Goal: Complete application form: Complete application form

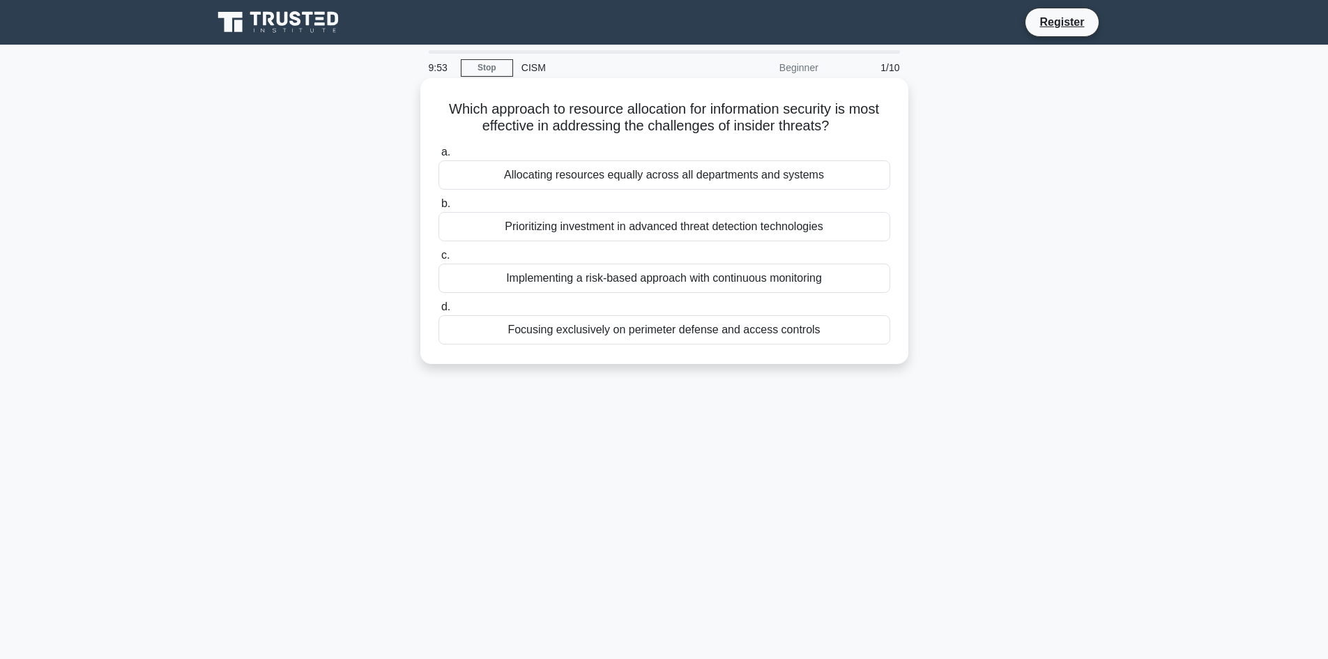
click at [590, 230] on div "Prioritizing investment in advanced threat detection technologies" at bounding box center [664, 226] width 452 height 29
click at [438, 208] on input "b. Prioritizing investment in advanced threat detection technologies" at bounding box center [438, 203] width 0 height 9
click at [595, 190] on div "Requiring all documents to be manually classified by the IT department" at bounding box center [664, 174] width 452 height 29
click at [438, 157] on input "a. Requiring all documents to be manually classified by the IT department" at bounding box center [438, 152] width 0 height 9
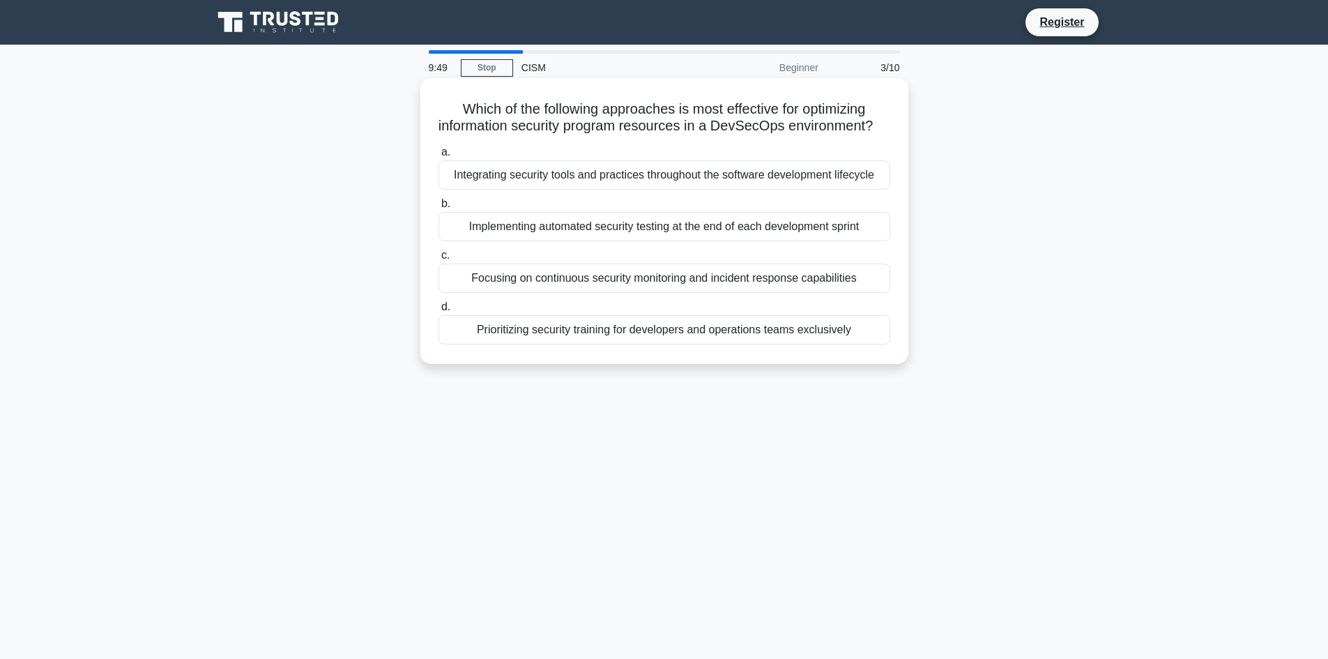
click at [589, 241] on div "Implementing automated security testing at the end of each development sprint" at bounding box center [664, 226] width 452 height 29
click at [438, 208] on input "b. Implementing automated security testing at the end of each development sprint" at bounding box center [438, 203] width 0 height 9
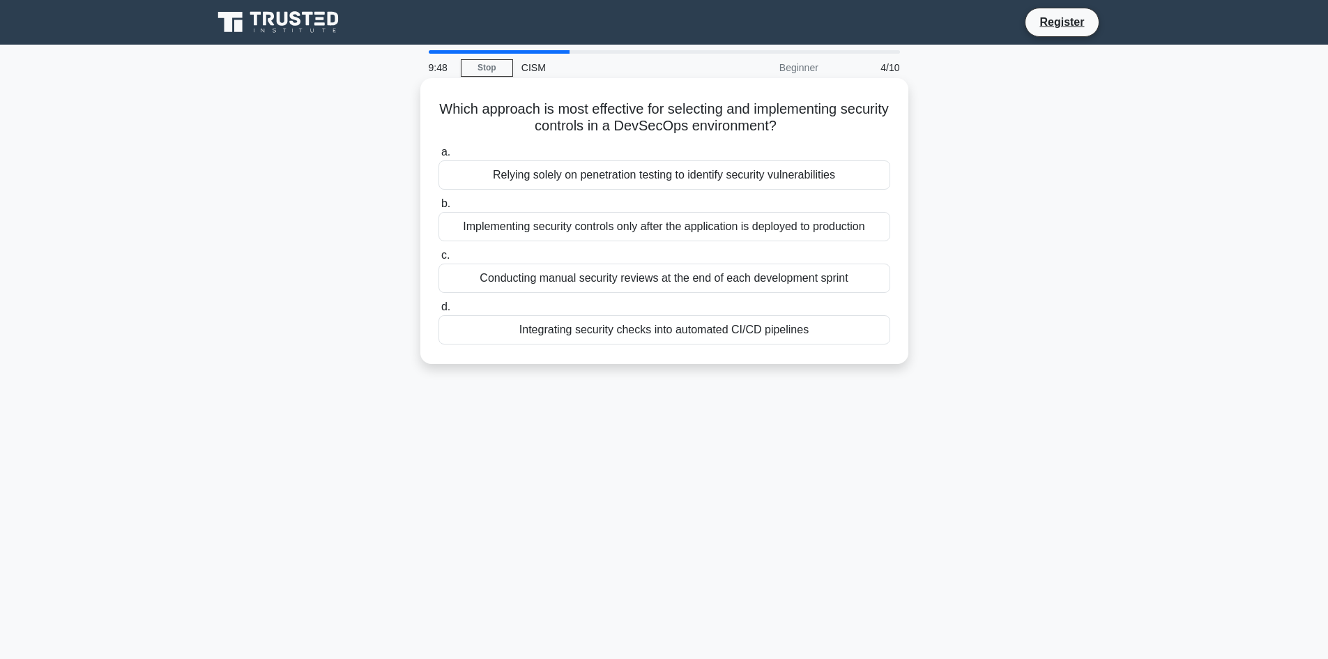
click at [604, 186] on div "Relying solely on penetration testing to identify security vulnerabilities" at bounding box center [664, 174] width 452 height 29
click at [438, 157] on input "a. Relying solely on penetration testing to identify security vulnerabilities" at bounding box center [438, 152] width 0 height 9
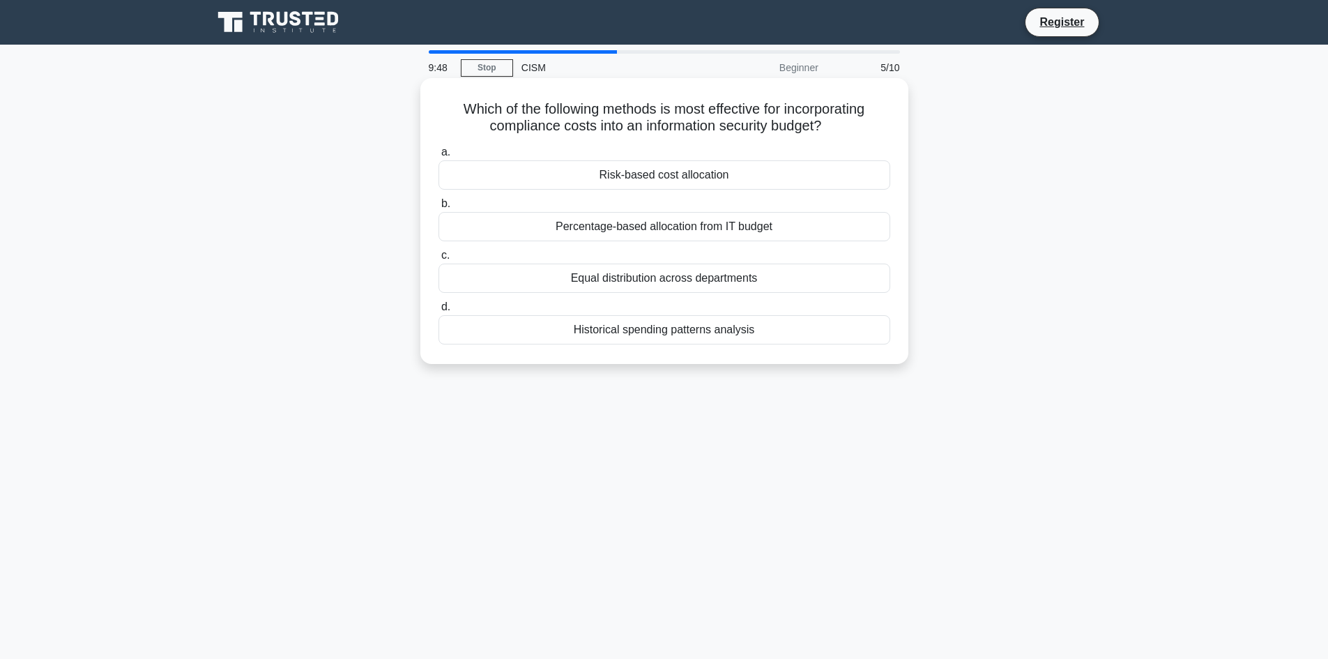
click at [679, 269] on div "Equal distribution across departments" at bounding box center [664, 277] width 452 height 29
click at [438, 260] on input "c. Equal distribution across departments" at bounding box center [438, 255] width 0 height 9
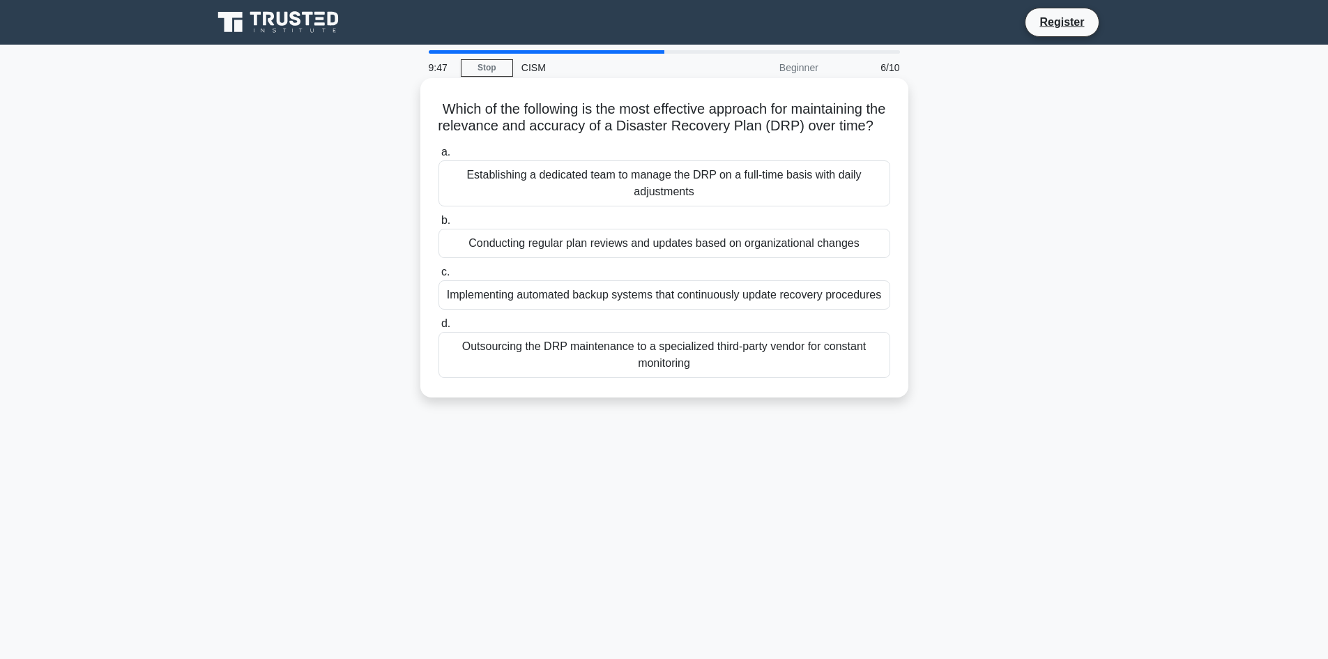
click at [682, 191] on div "Establishing a dedicated team to manage the DRP on a full-time basis with daily…" at bounding box center [664, 183] width 452 height 46
click at [438, 157] on input "a. Establishing a dedicated team to manage the DRP on a full-time basis with da…" at bounding box center [438, 152] width 0 height 9
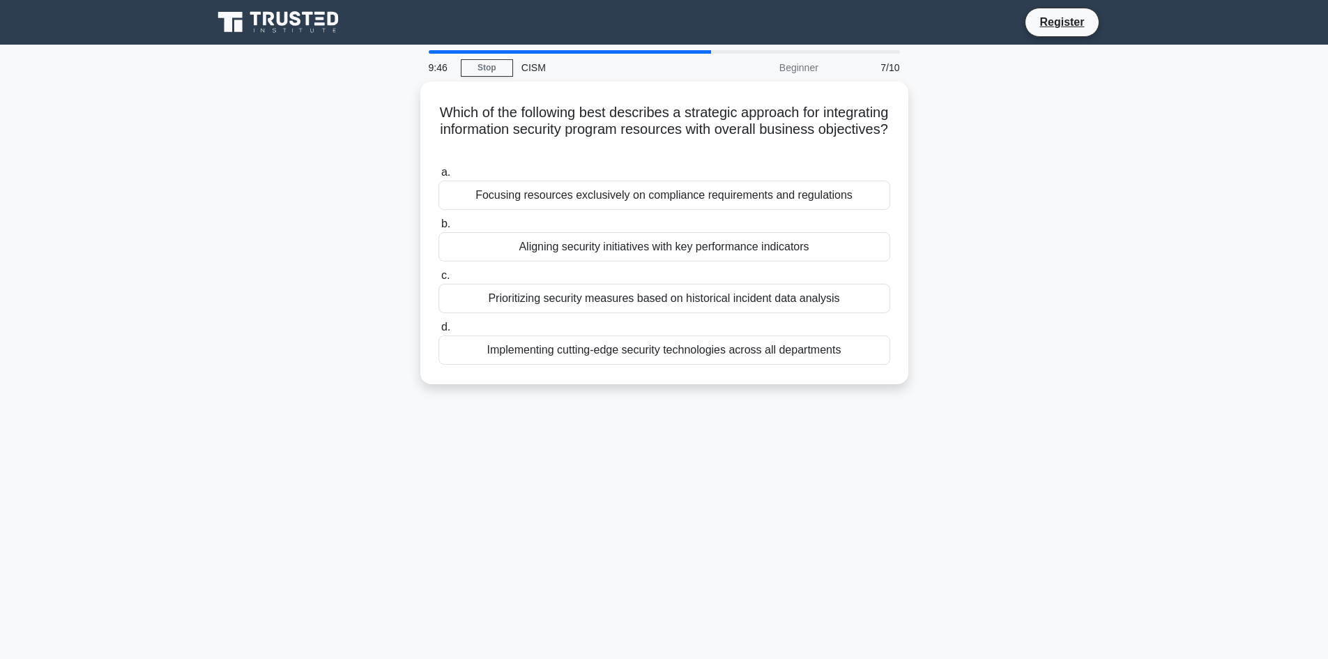
click at [704, 286] on div "Prioritizing security measures based on historical incident data analysis" at bounding box center [664, 298] width 452 height 29
click at [438, 280] on input "c. Prioritizing security measures based on historical incident data analysis" at bounding box center [438, 275] width 0 height 9
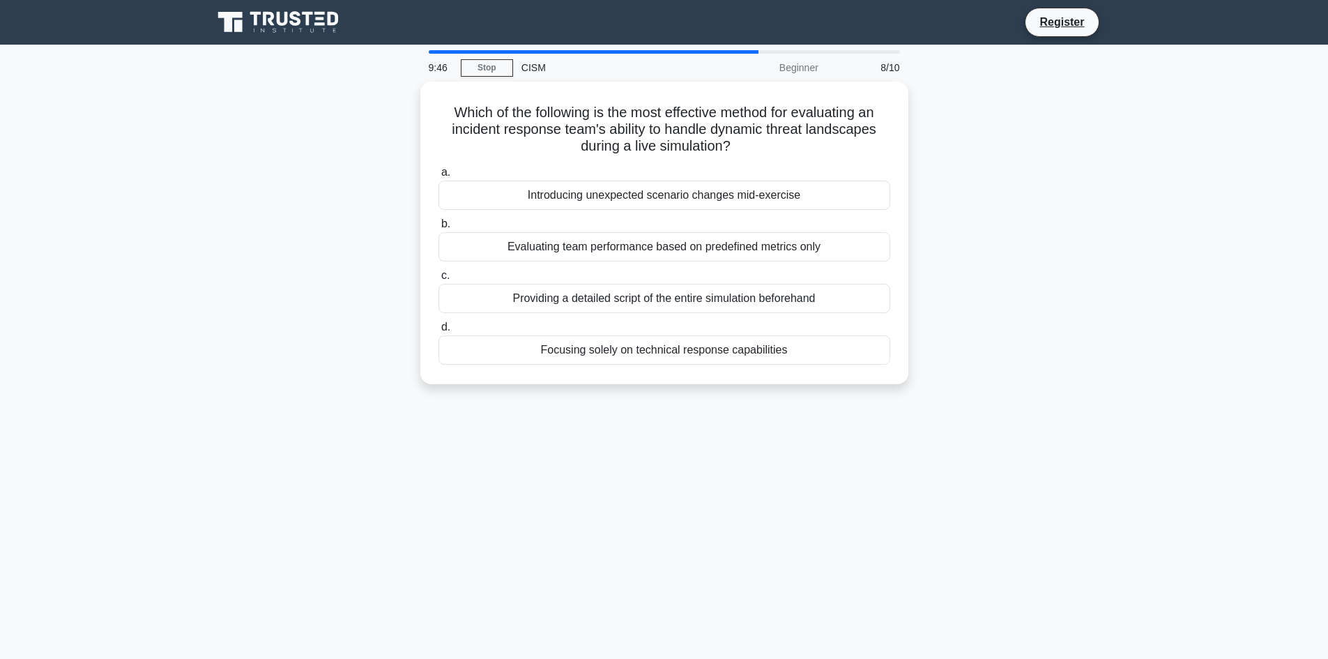
click at [717, 206] on div "Introducing unexpected scenario changes mid-exercise" at bounding box center [664, 194] width 452 height 29
click at [438, 177] on input "a. Introducing unexpected scenario changes mid-exercise" at bounding box center [438, 172] width 0 height 9
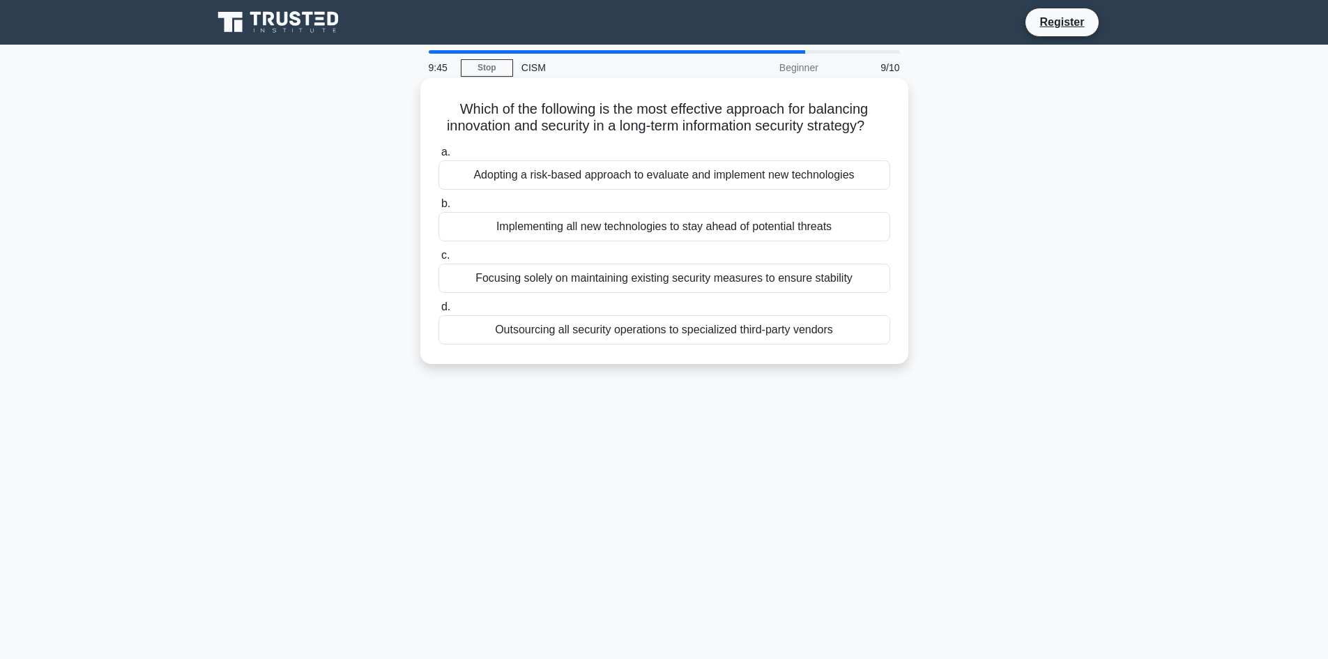
click at [538, 213] on label "b. Implementing all new technologies to stay ahead of potential threats" at bounding box center [664, 218] width 452 height 46
click at [438, 208] on input "b. Implementing all new technologies to stay ahead of potential threats" at bounding box center [438, 203] width 0 height 9
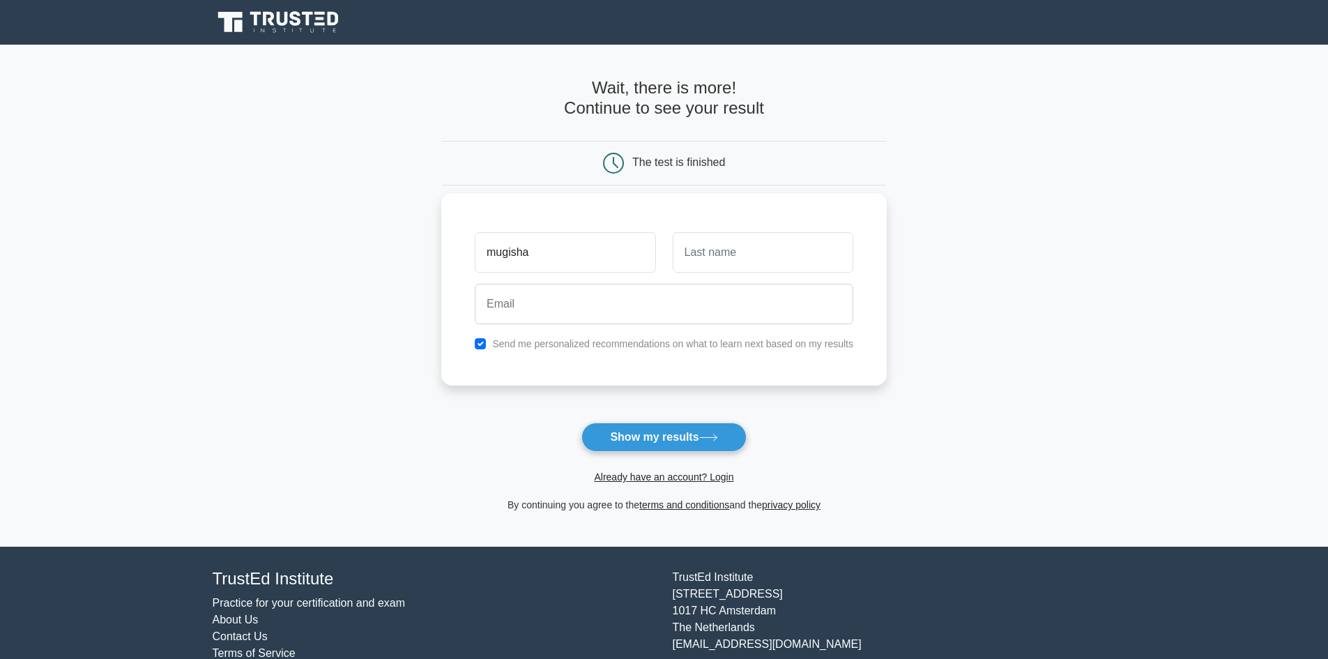
type input "mugisha"
click at [744, 252] on input "text" at bounding box center [762, 252] width 180 height 40
type input "[PERSON_NAME]"
click at [597, 313] on input "email" at bounding box center [664, 304] width 378 height 40
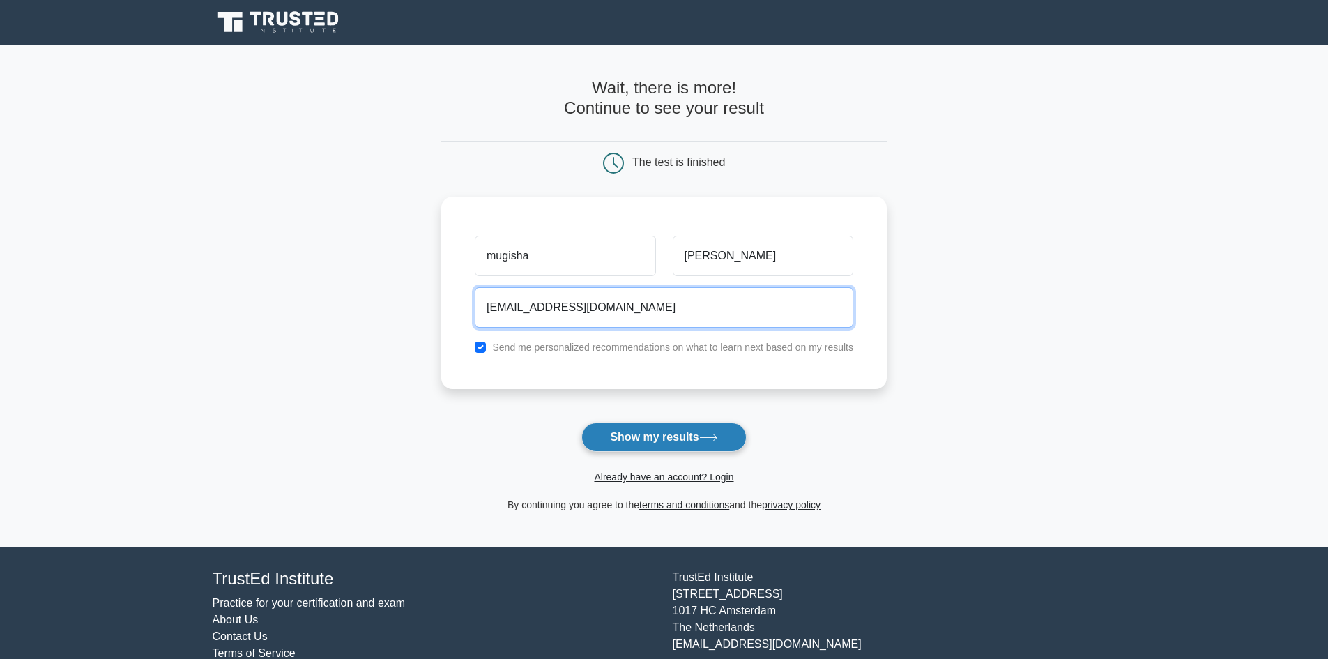
type input "mugishajoseph774@gmail.com"
click at [674, 436] on button "Show my results" at bounding box center [663, 436] width 164 height 29
